Goal: Task Accomplishment & Management: Manage account settings

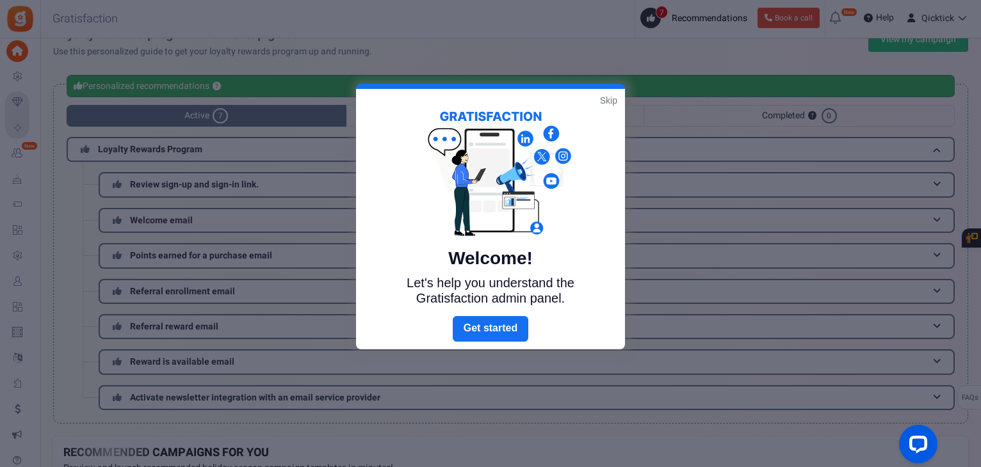
click at [604, 96] on link "Skip" at bounding box center [608, 100] width 17 height 13
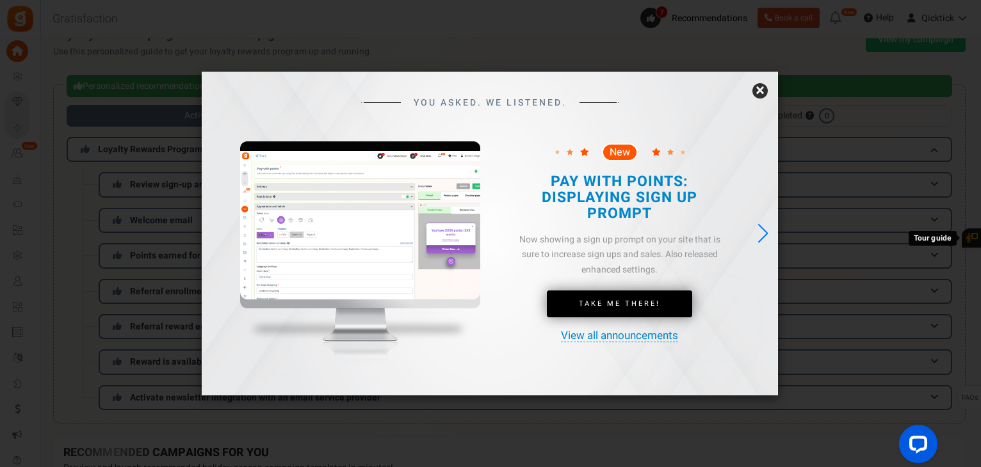
click at [762, 90] on link "×" at bounding box center [759, 90] width 15 height 15
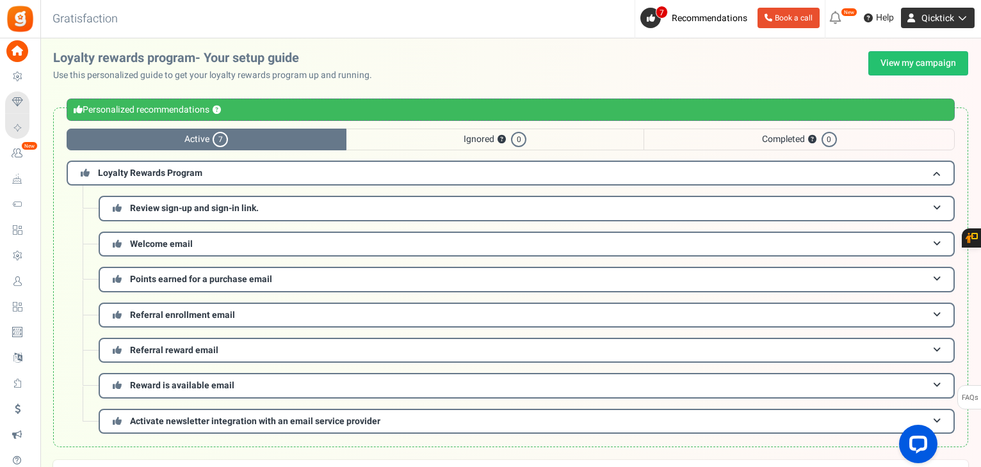
click at [950, 22] on span "Qicktick" at bounding box center [937, 18] width 33 height 13
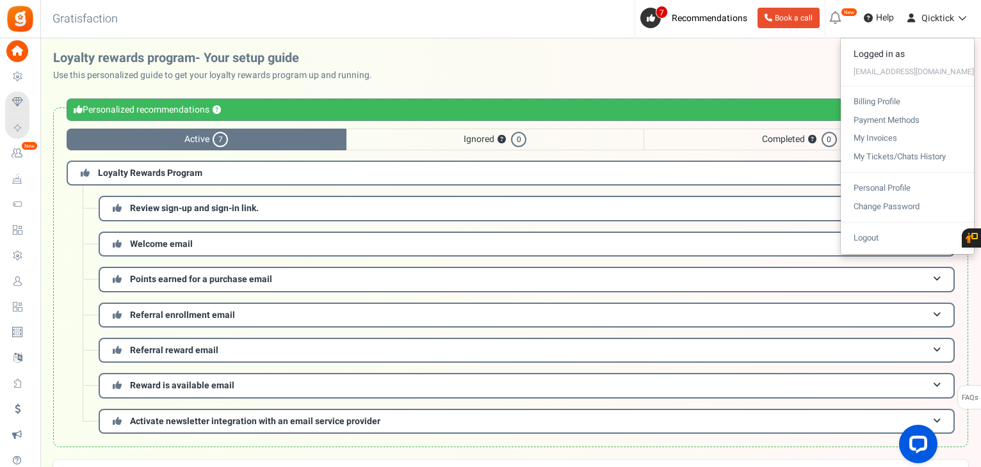
click at [758, 66] on div "Loyalty rewards program- Your setup guide Use this personalized guide to get yo…" at bounding box center [510, 66] width 915 height 31
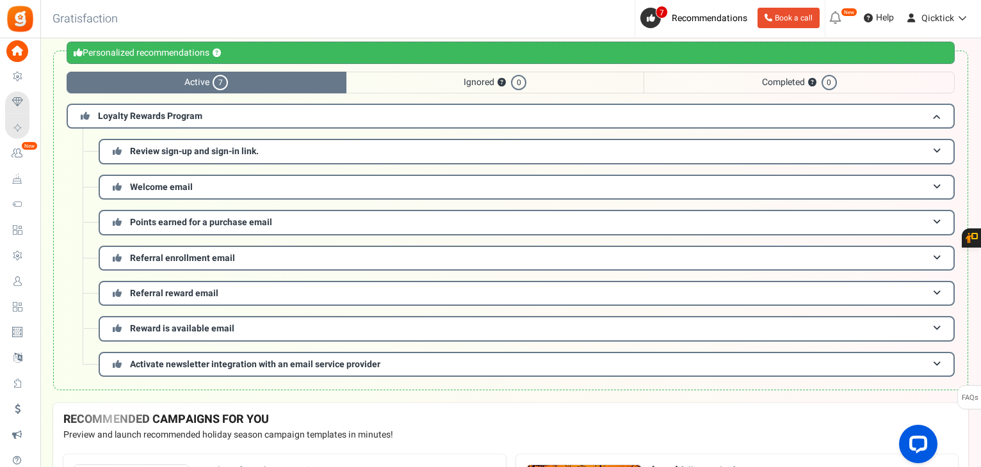
scroll to position [56, 0]
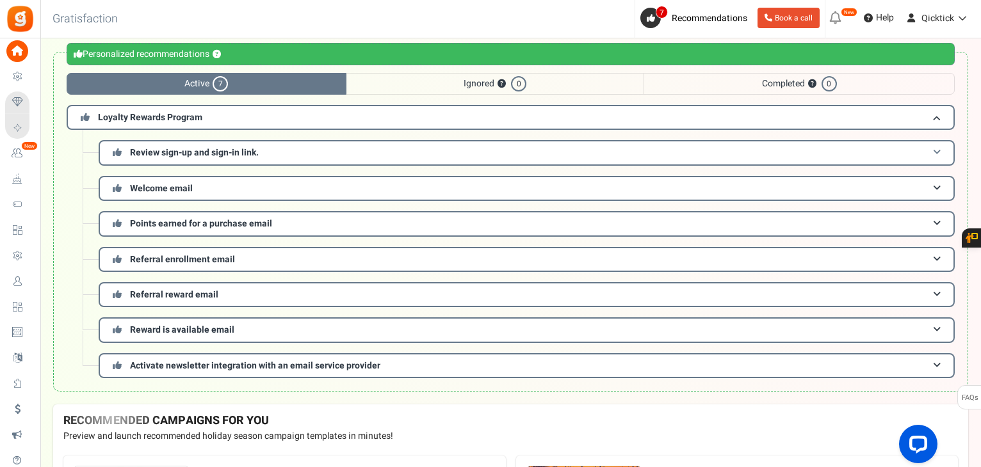
click at [934, 151] on span at bounding box center [937, 153] width 8 height 10
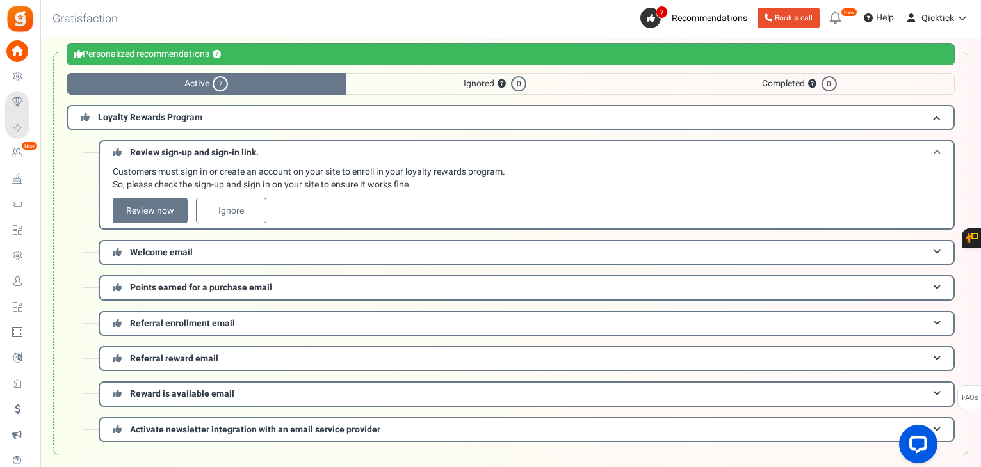
click at [934, 151] on span at bounding box center [937, 153] width 8 height 10
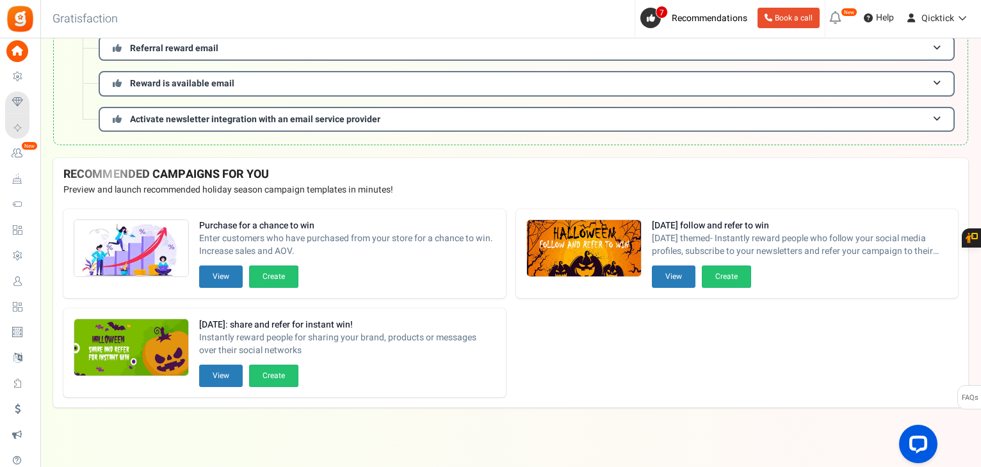
scroll to position [0, 0]
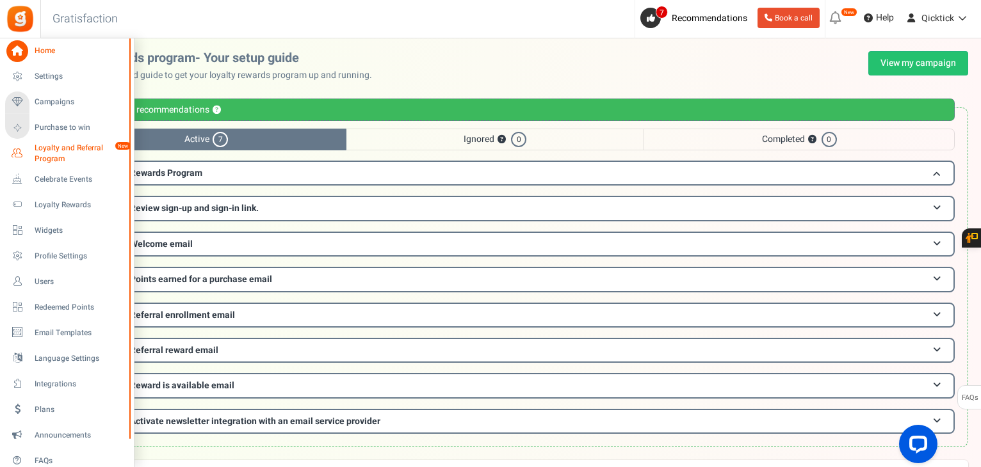
click at [48, 158] on span "Loyalty and Referral Program" at bounding box center [81, 154] width 93 height 22
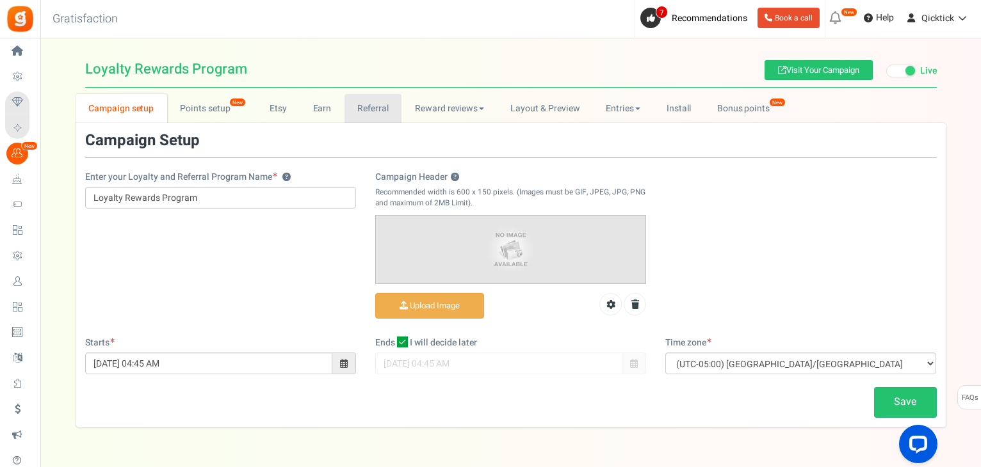
click at [365, 118] on link "Referral" at bounding box center [373, 108] width 58 height 29
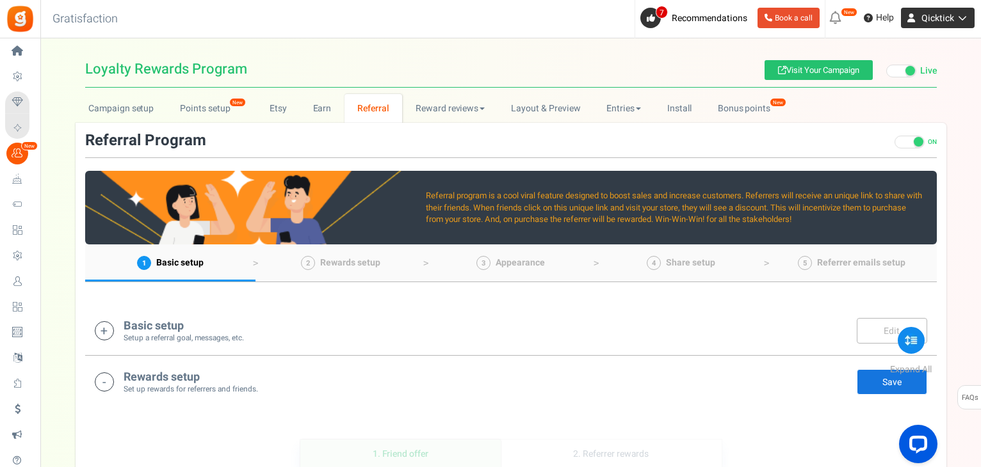
click at [937, 20] on span "Qicktick" at bounding box center [937, 18] width 33 height 13
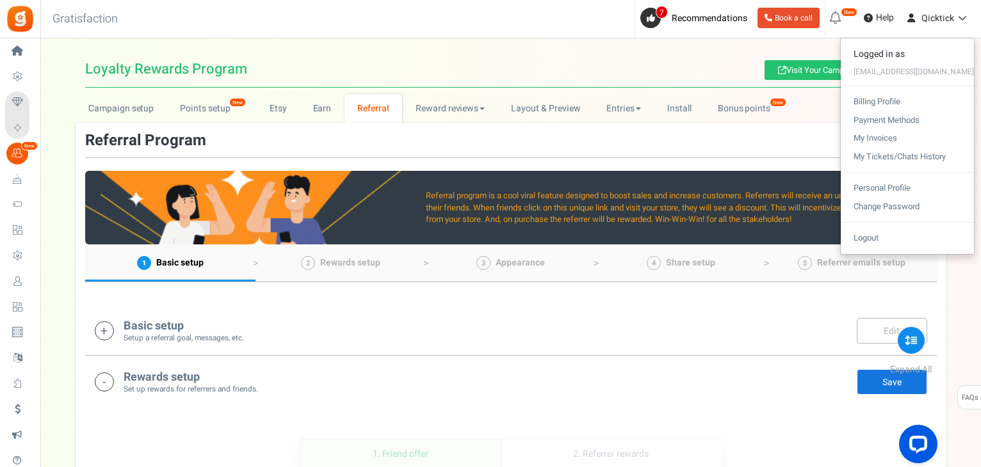
click at [604, 56] on h1 "Loyalty Rewards Program Visit Your Campaign Live Paused" at bounding box center [511, 69] width 852 height 36
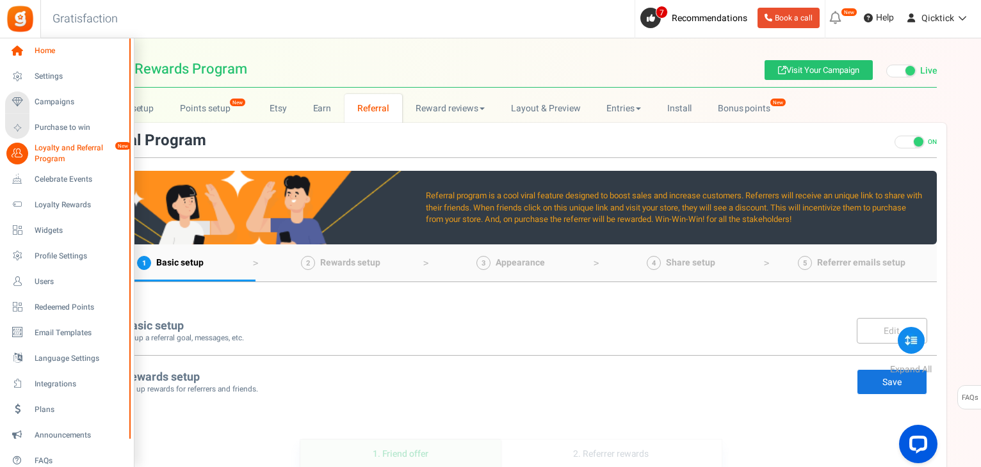
click at [44, 55] on span "Home" at bounding box center [80, 50] width 90 height 11
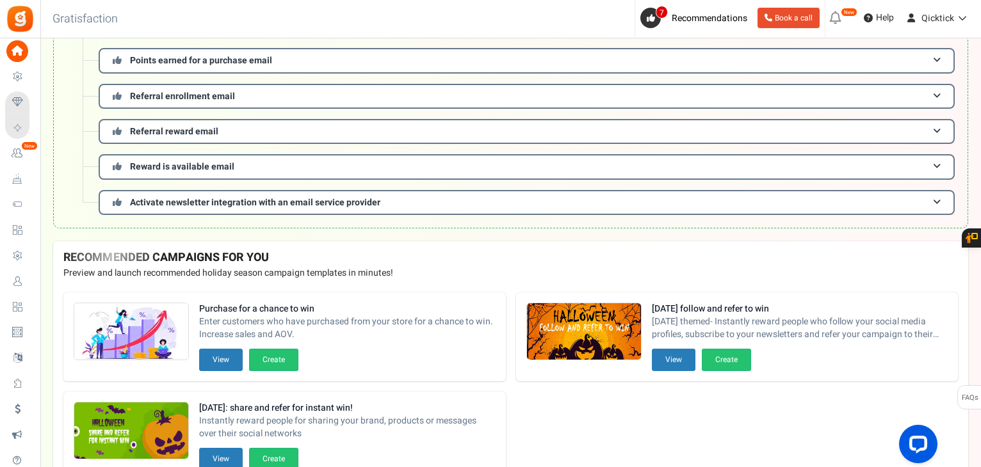
scroll to position [218, 0]
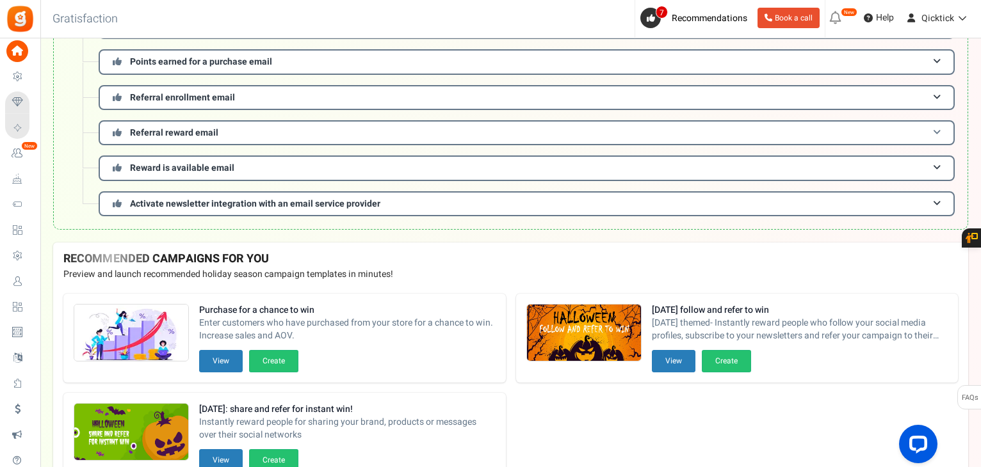
click at [871, 131] on h3 "Referral reward email" at bounding box center [527, 132] width 856 height 25
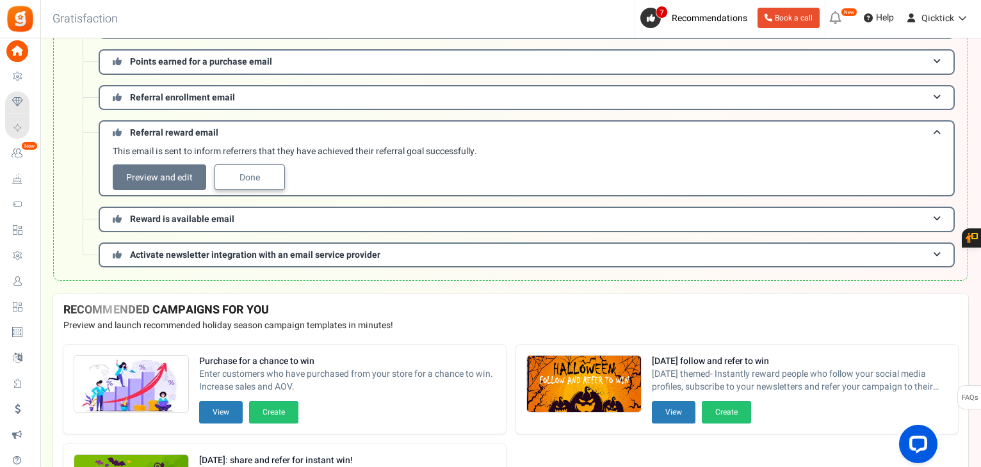
click at [245, 181] on link "Done" at bounding box center [249, 178] width 70 height 26
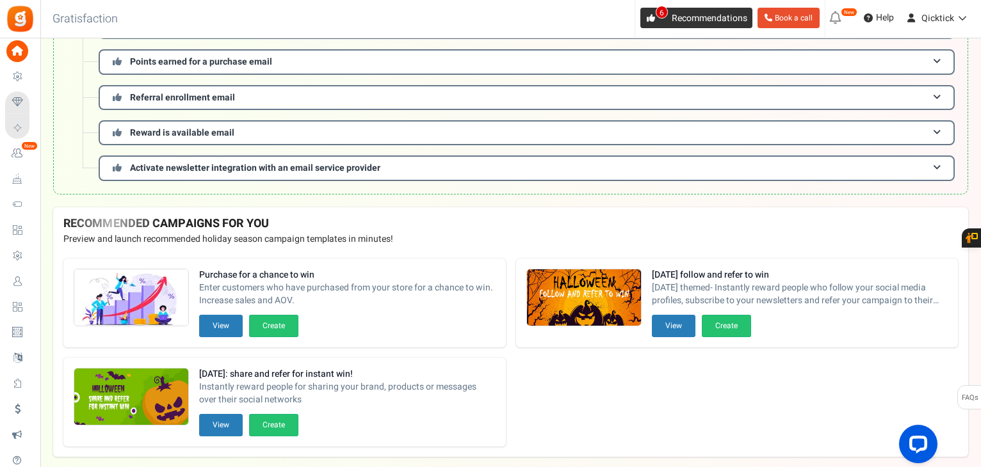
click at [695, 19] on span "Recommendations" at bounding box center [710, 18] width 76 height 13
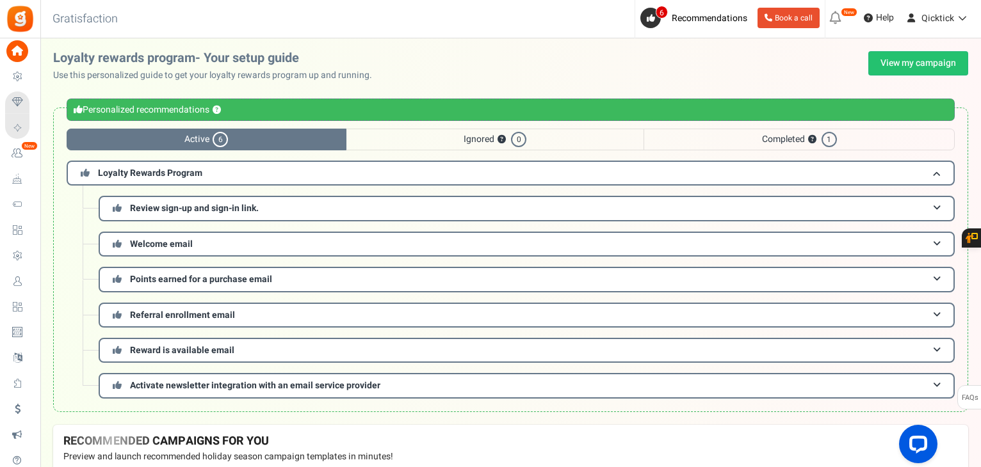
click at [466, 140] on span "Ignored ? 0" at bounding box center [495, 140] width 298 height 22
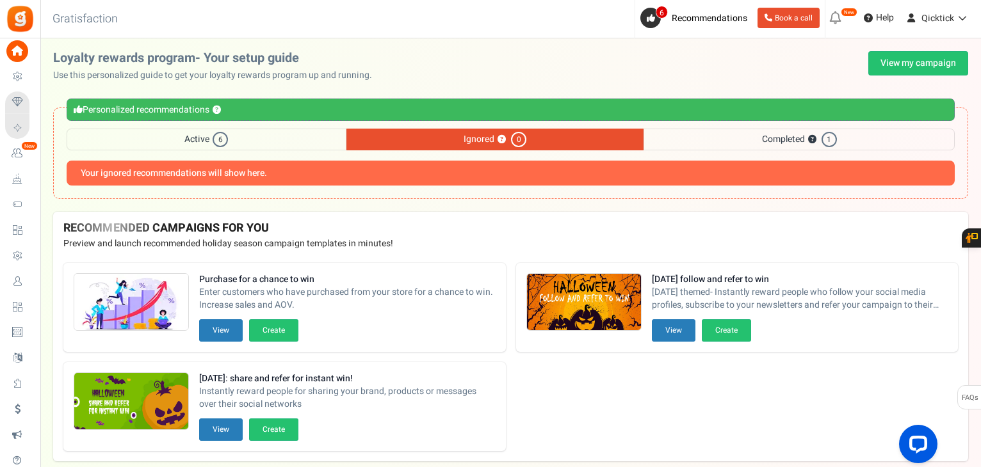
click at [778, 143] on span "Completed ? 1" at bounding box center [798, 140] width 311 height 22
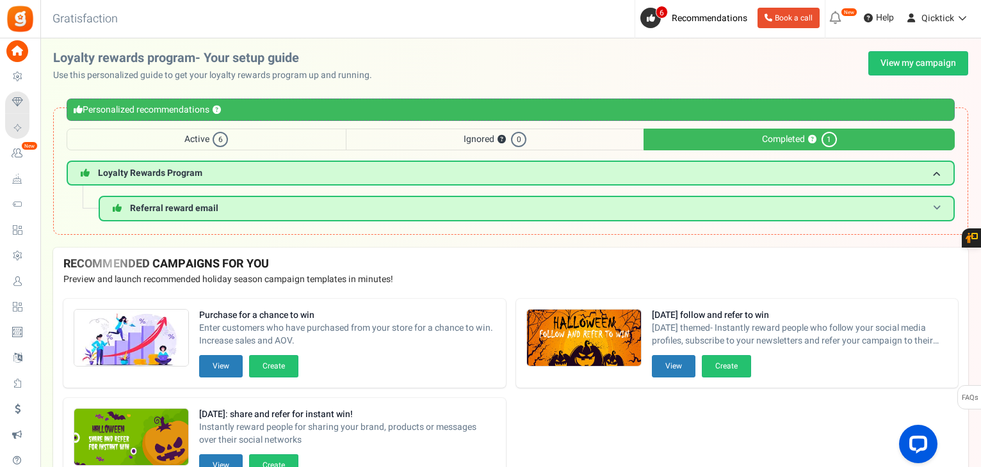
click at [471, 207] on h3 "Referral reward email" at bounding box center [527, 208] width 856 height 25
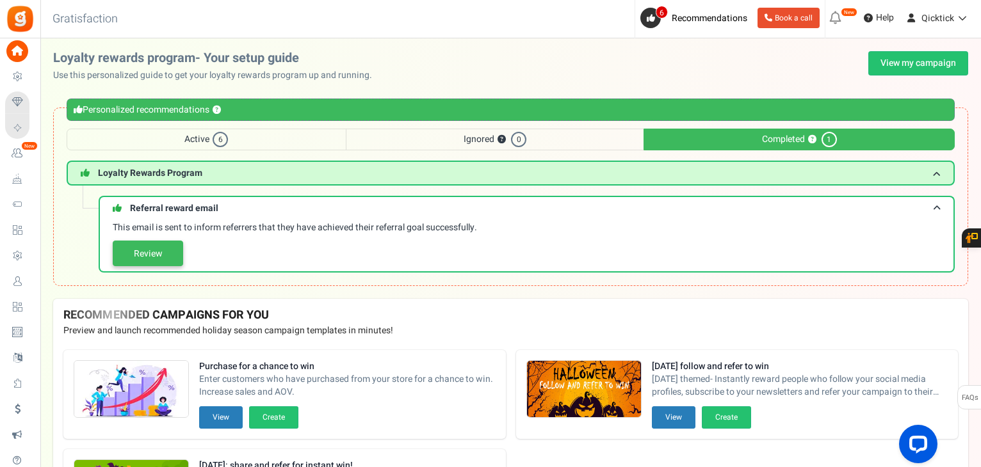
click at [133, 255] on link "Review" at bounding box center [148, 254] width 70 height 26
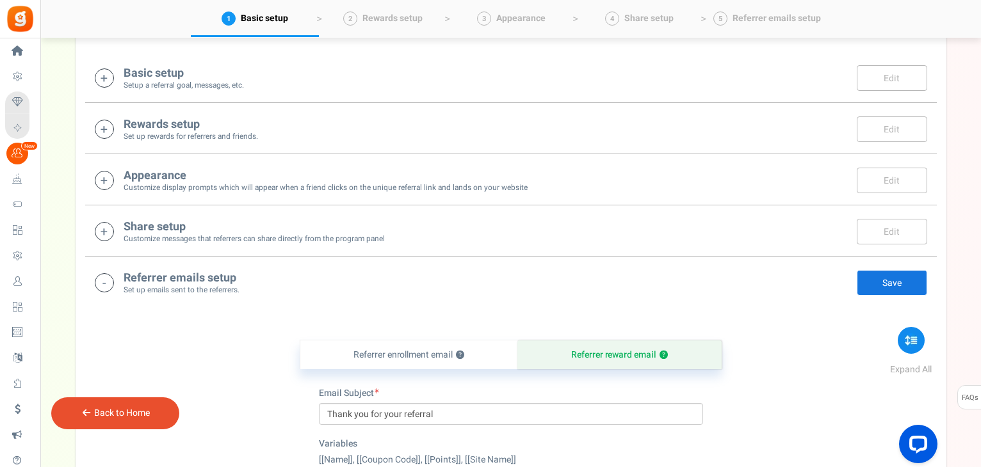
scroll to position [473, 0]
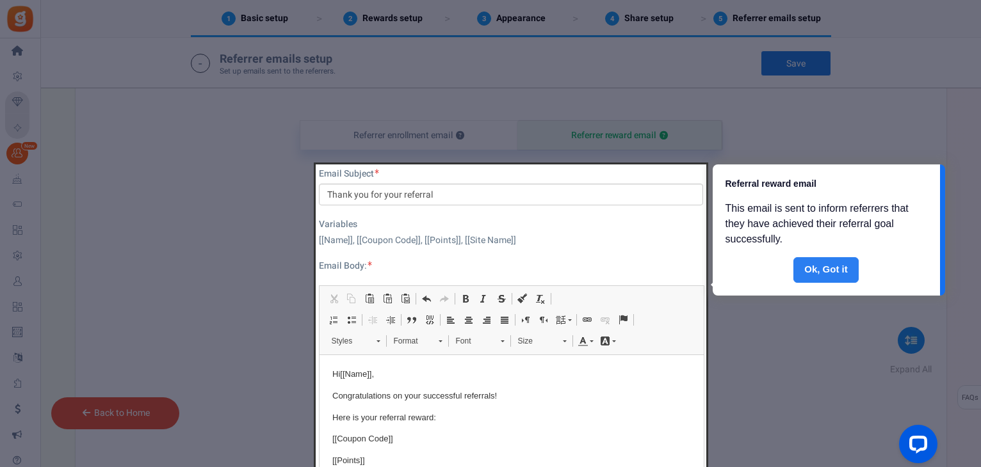
click at [822, 268] on link "Done" at bounding box center [825, 270] width 65 height 26
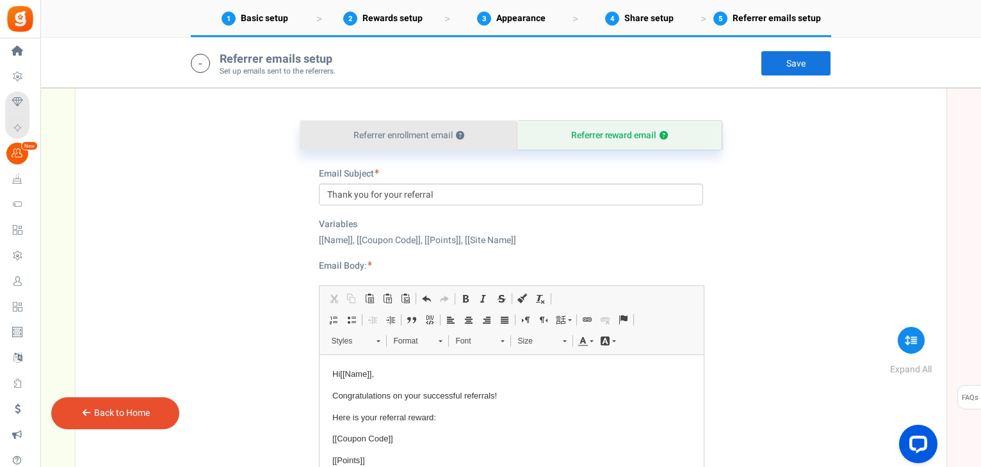
click at [451, 127] on link "Referrer enrollment email ?" at bounding box center [409, 135] width 218 height 29
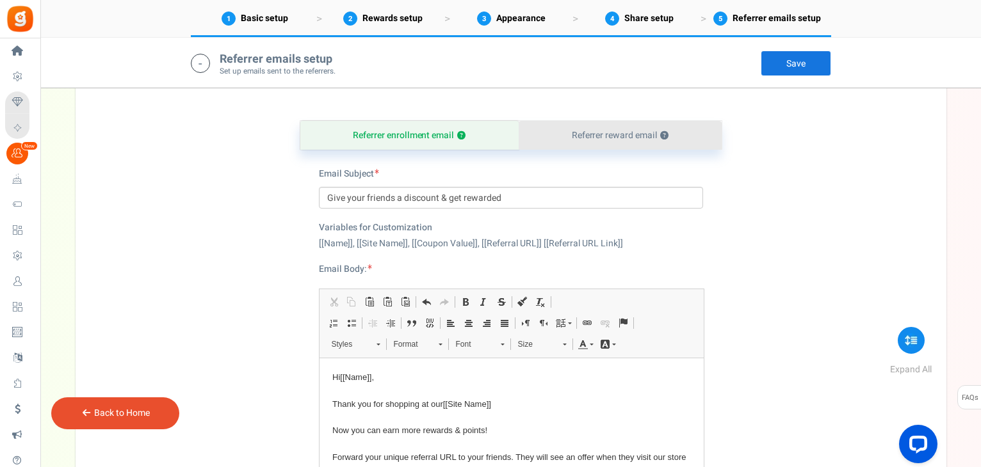
click at [578, 129] on link "Referrer reward email ?" at bounding box center [620, 135] width 203 height 29
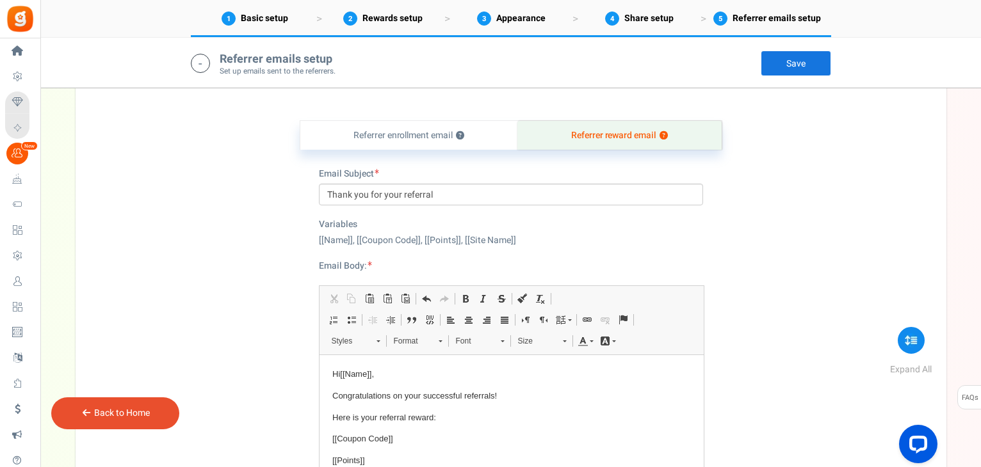
scroll to position [752, 0]
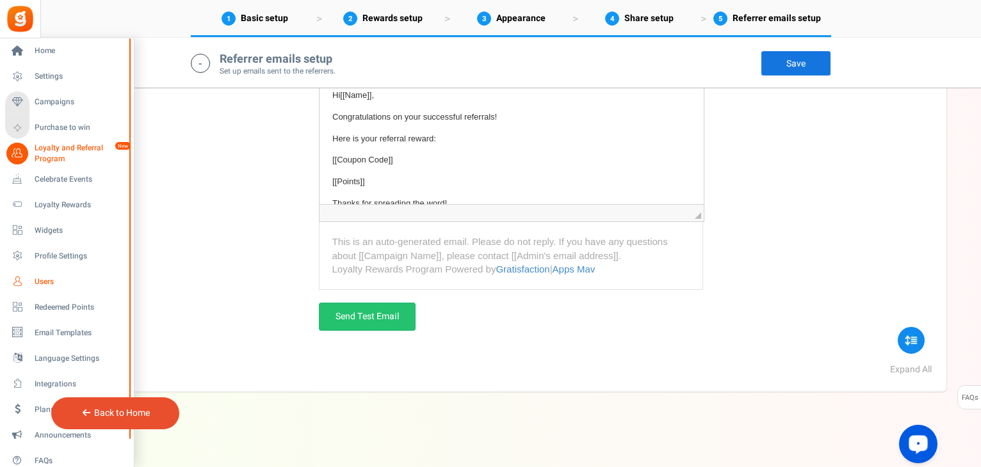
click at [37, 283] on span "Users" at bounding box center [80, 282] width 90 height 11
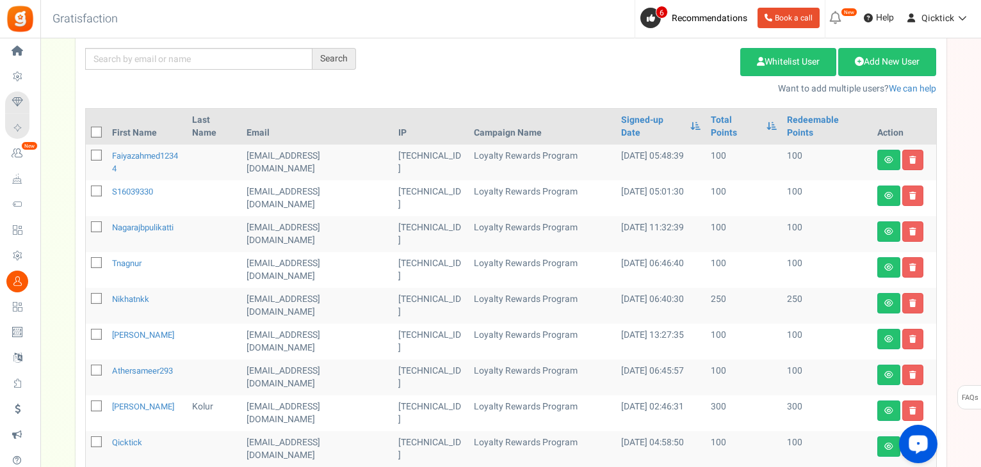
scroll to position [164, 0]
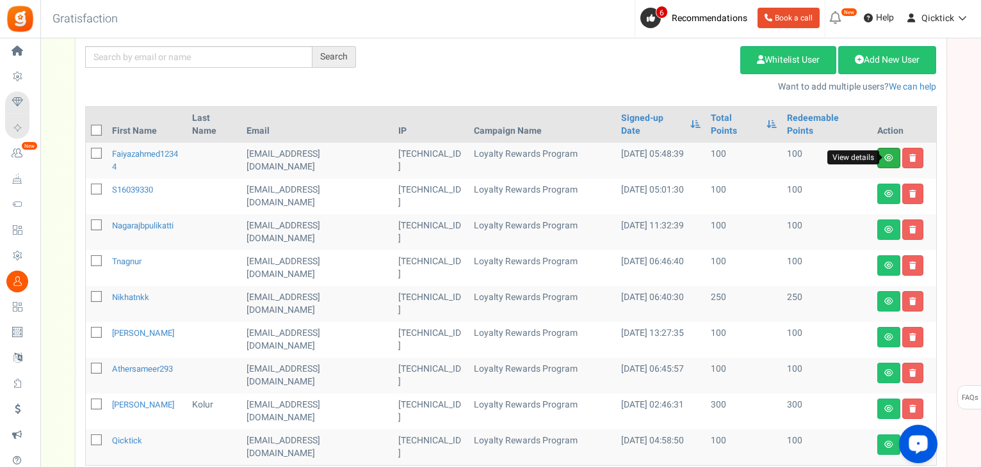
click at [885, 155] on icon at bounding box center [888, 158] width 9 height 8
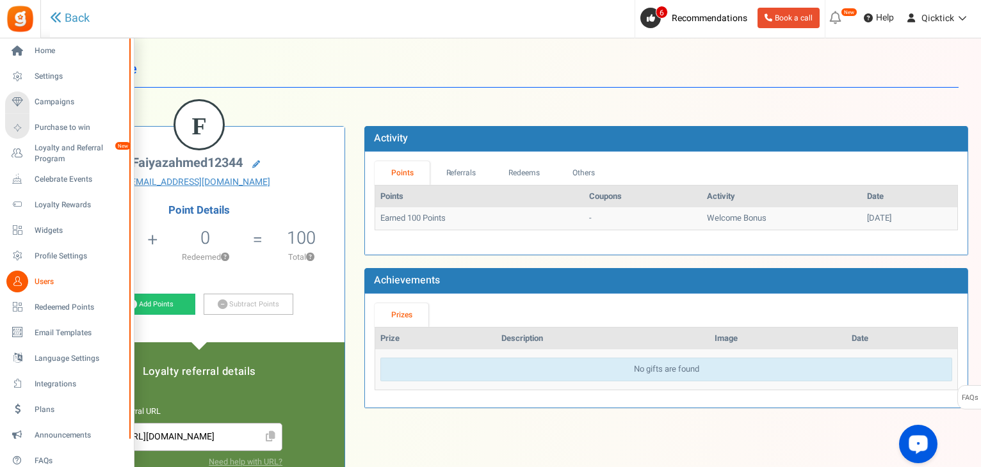
click at [35, 282] on span "Users" at bounding box center [80, 282] width 90 height 11
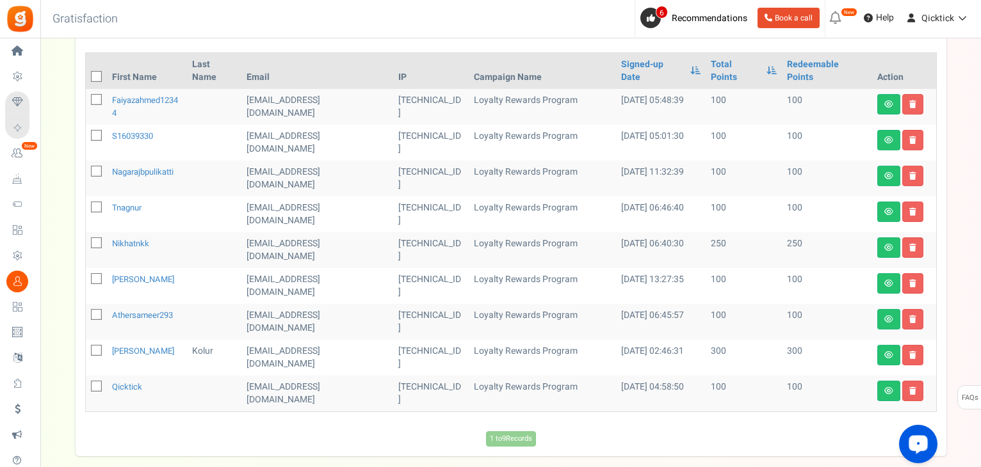
scroll to position [216, 0]
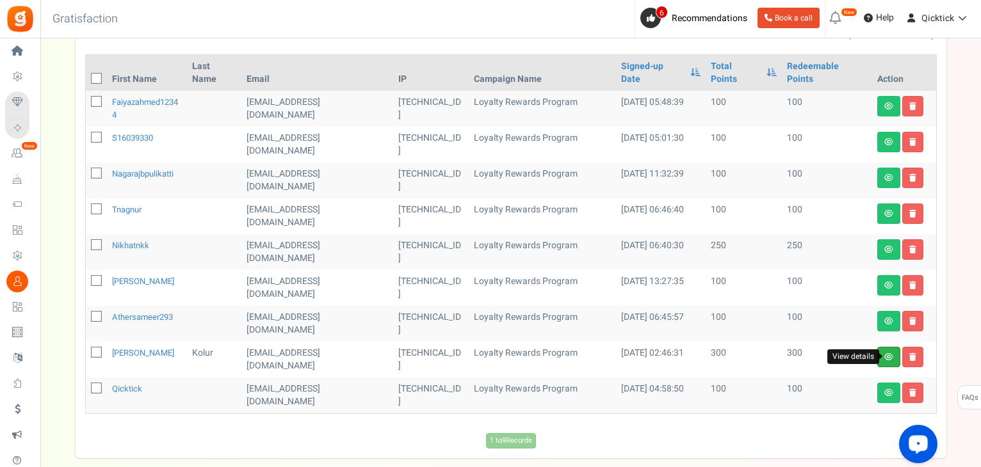
click at [885, 354] on icon at bounding box center [888, 357] width 9 height 8
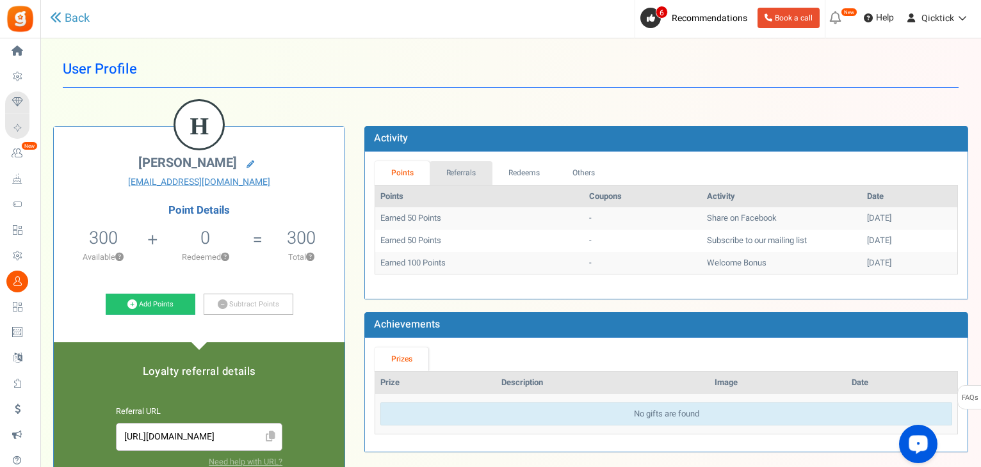
click at [451, 169] on link "Referrals" at bounding box center [461, 173] width 63 height 24
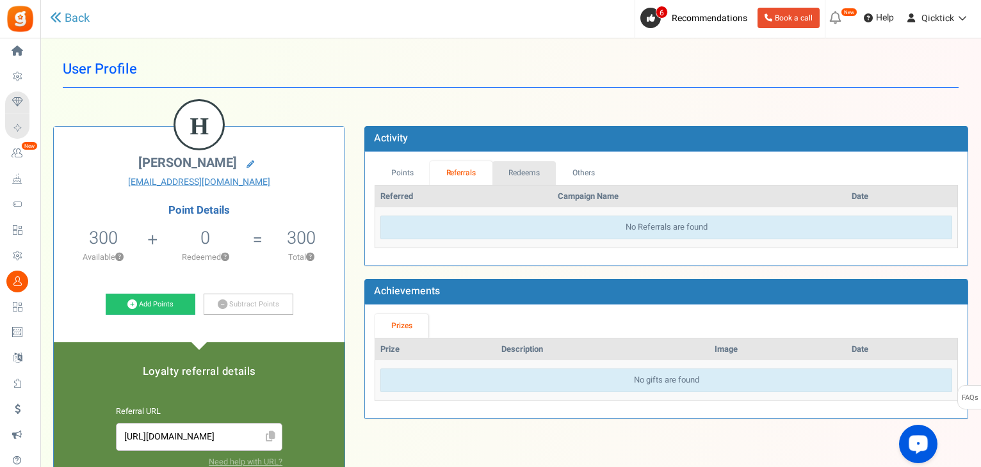
click at [527, 180] on link "Redeems" at bounding box center [524, 173] width 64 height 24
click at [592, 174] on link "Others" at bounding box center [582, 173] width 55 height 24
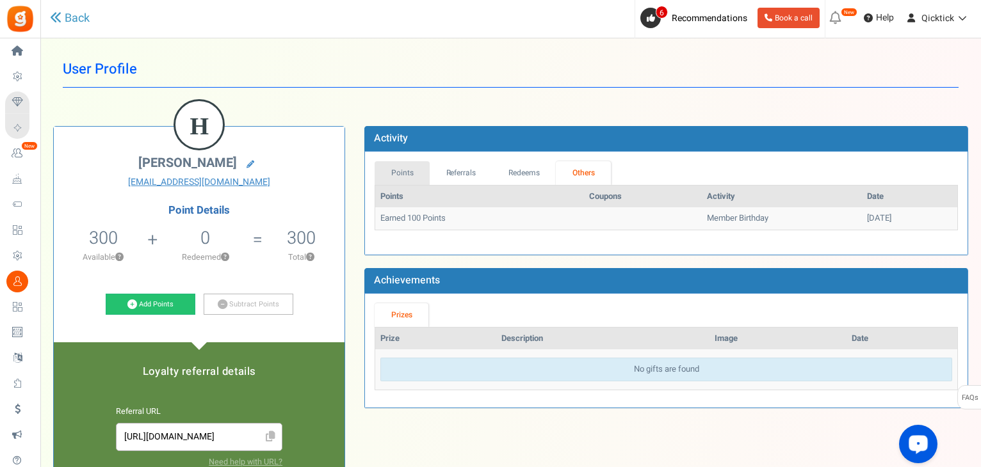
click at [400, 177] on link "Points" at bounding box center [402, 173] width 55 height 24
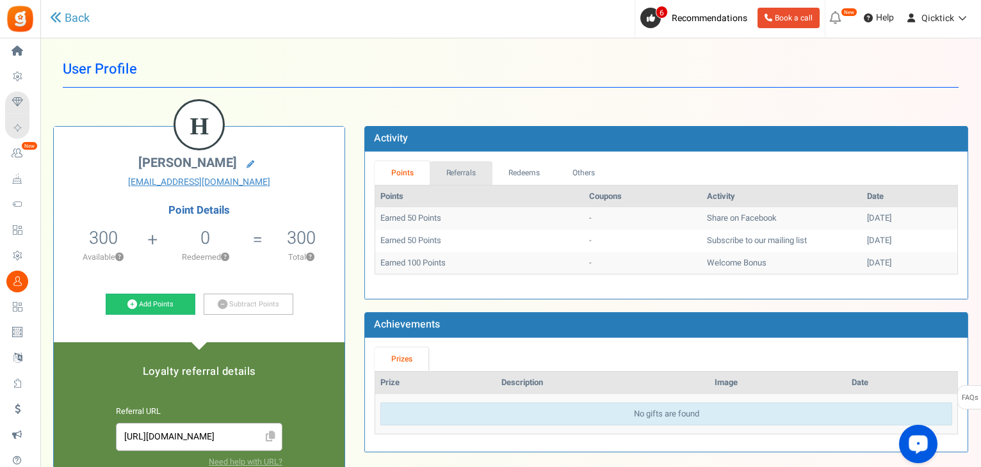
click at [458, 170] on link "Referrals" at bounding box center [461, 173] width 63 height 24
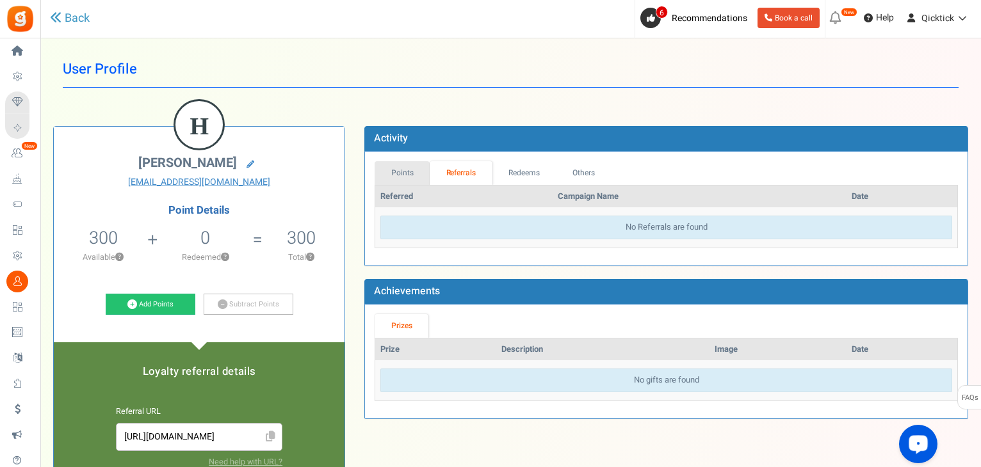
click at [406, 174] on link "Points" at bounding box center [402, 173] width 55 height 24
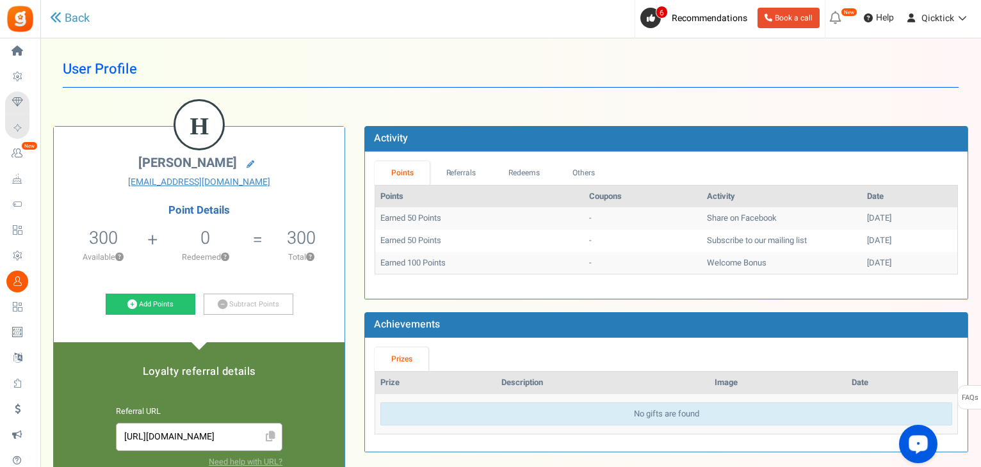
click at [435, 221] on td "Earned 50 Points" at bounding box center [479, 218] width 208 height 22
click at [468, 171] on link "Referrals" at bounding box center [461, 173] width 63 height 24
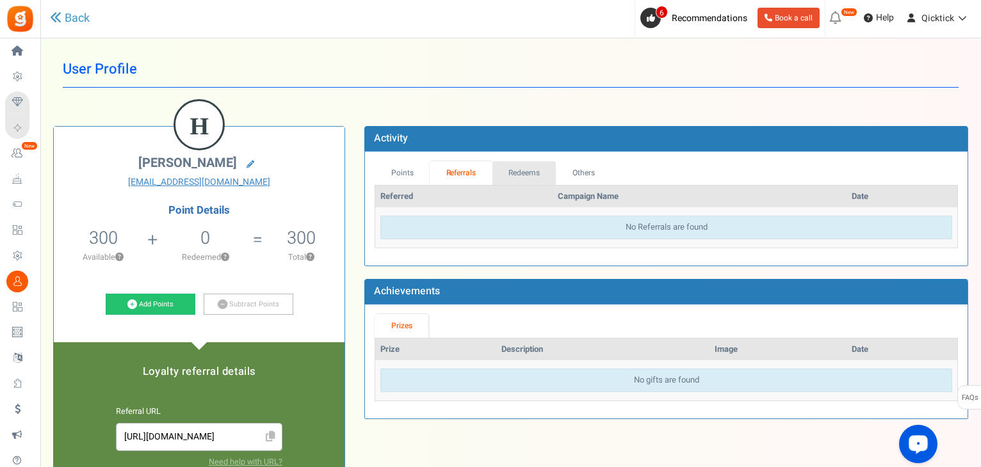
click at [512, 175] on link "Redeems" at bounding box center [524, 173] width 64 height 24
click at [586, 176] on link "Others" at bounding box center [582, 173] width 55 height 24
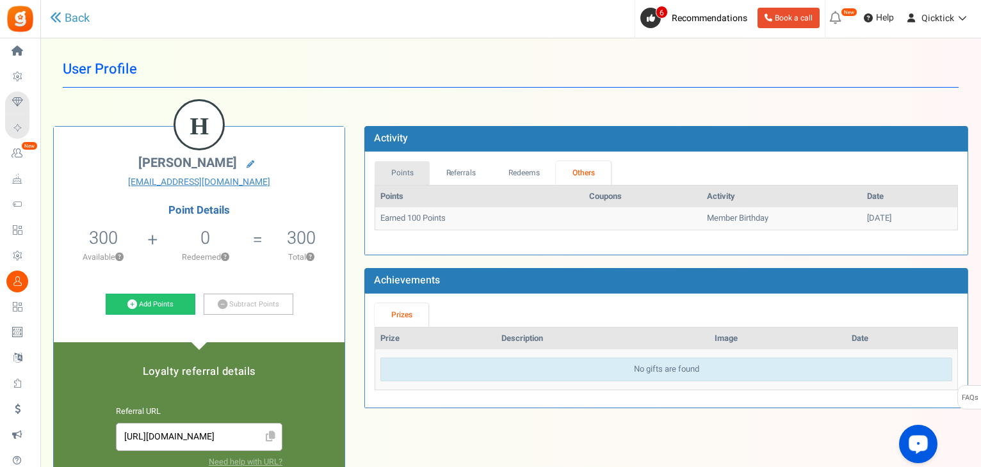
click at [419, 171] on link "Points" at bounding box center [402, 173] width 55 height 24
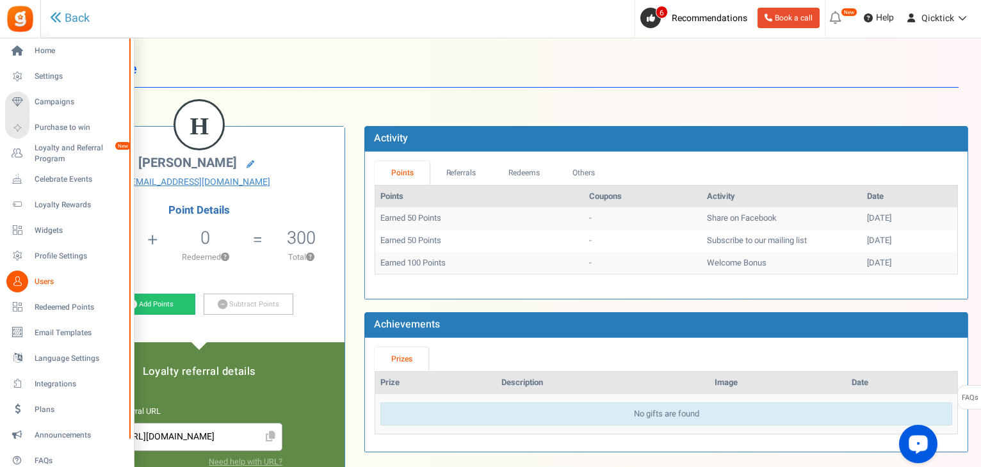
click at [64, 279] on span "Users" at bounding box center [80, 282] width 90 height 11
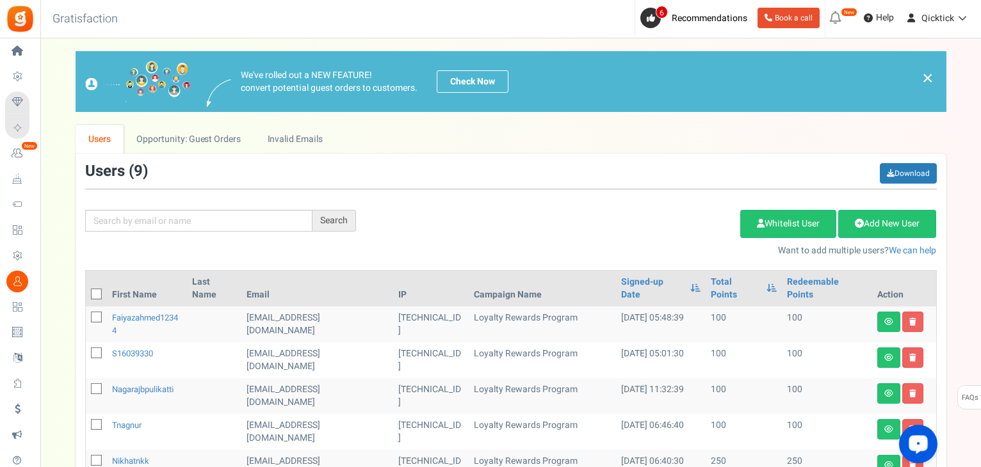
scroll to position [283, 0]
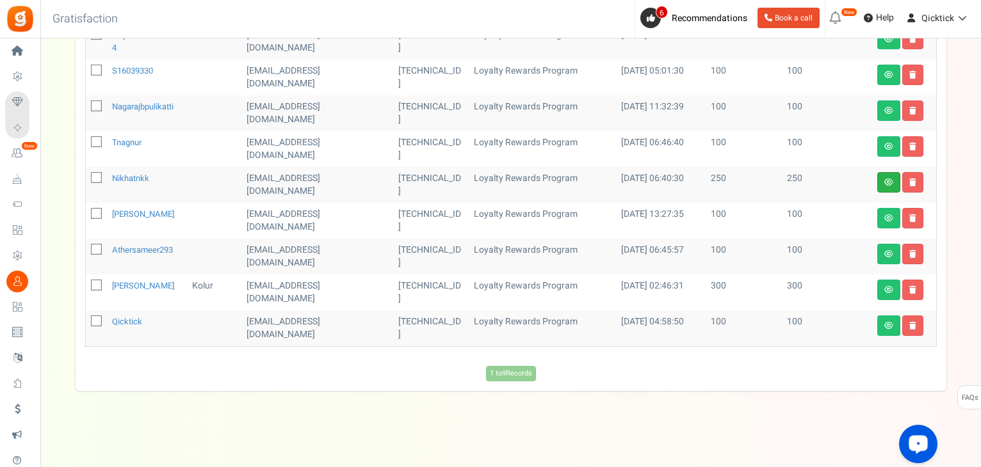
click at [882, 177] on link at bounding box center [888, 182] width 23 height 20
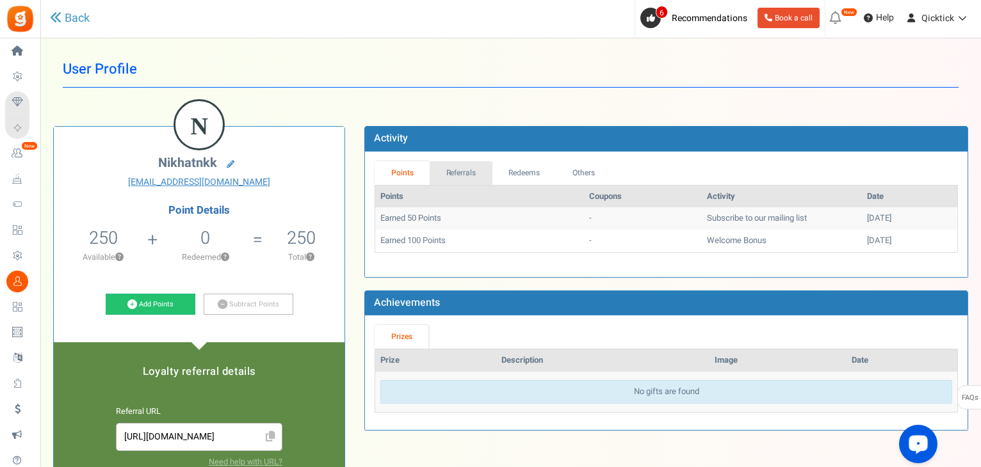
click at [463, 181] on link "Referrals" at bounding box center [461, 173] width 63 height 24
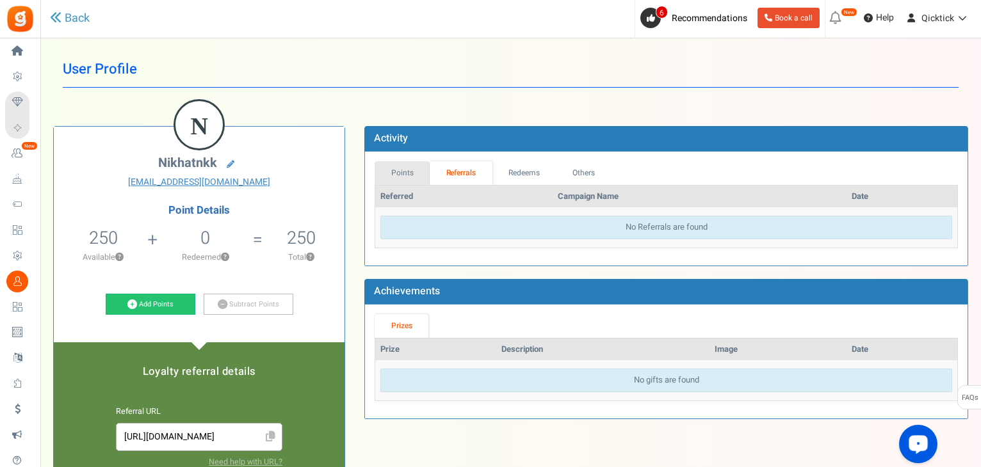
click at [397, 180] on link "Points" at bounding box center [402, 173] width 55 height 24
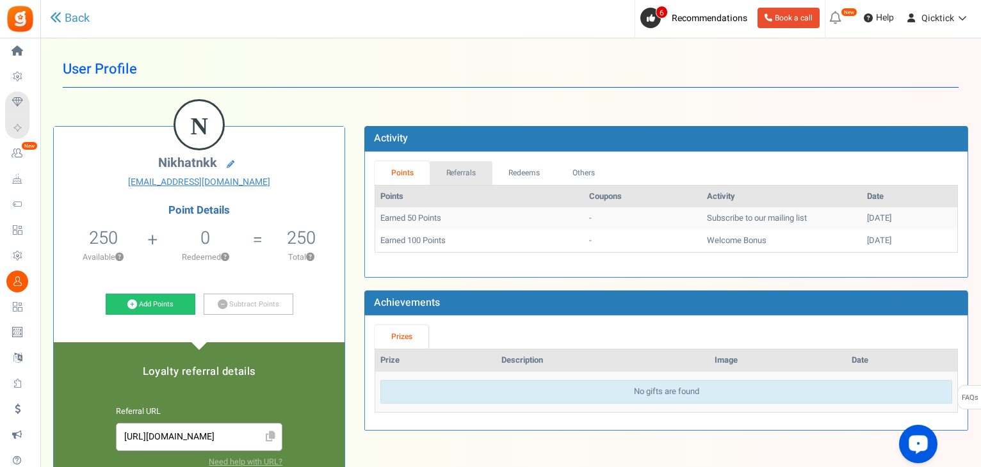
click at [455, 165] on link "Referrals" at bounding box center [461, 173] width 63 height 24
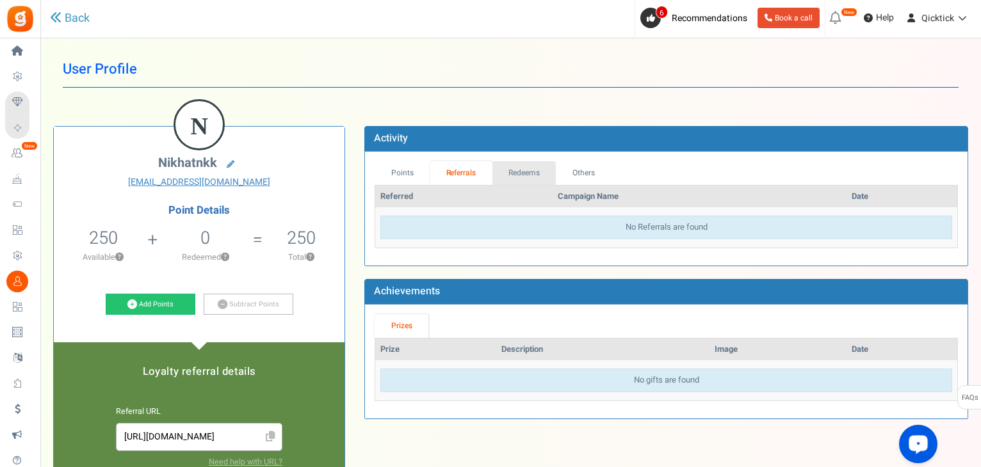
click at [518, 182] on link "Redeems" at bounding box center [524, 173] width 64 height 24
click at [589, 180] on link "Others" at bounding box center [582, 173] width 55 height 24
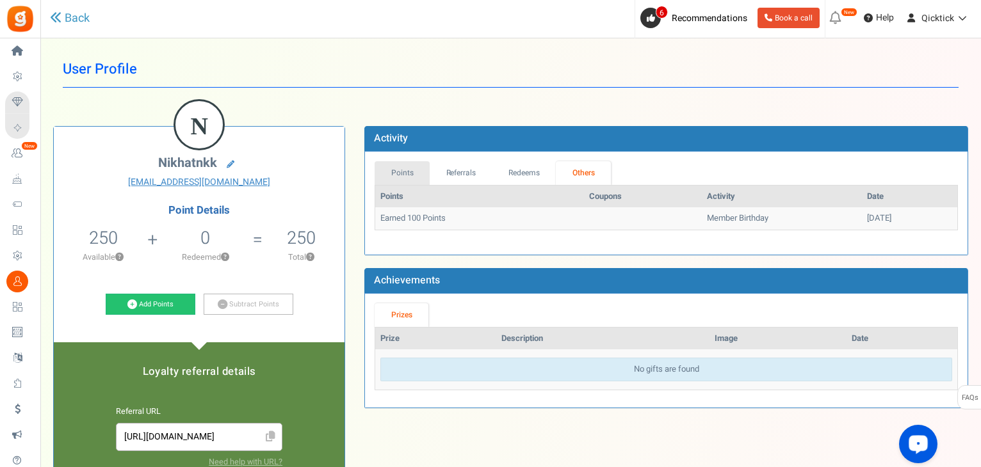
click at [417, 179] on link "Points" at bounding box center [402, 173] width 55 height 24
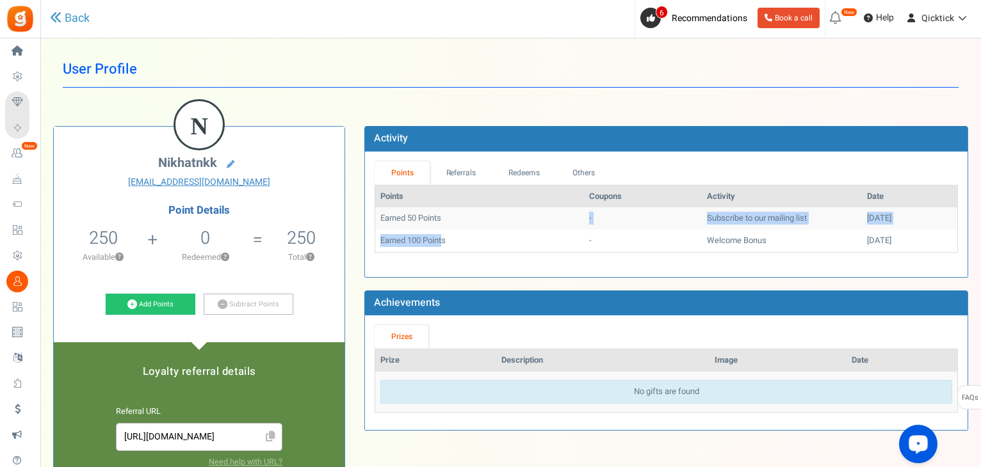
drag, startPoint x: 441, startPoint y: 219, endPoint x: 443, endPoint y: 236, distance: 16.8
click at [443, 236] on tbody "Earned 50 Points - Subscribe to our mailing list [DATE] Earned 100 Points - Wel…" at bounding box center [666, 229] width 582 height 44
click at [443, 236] on td "Earned 100 Points" at bounding box center [479, 241] width 208 height 22
